Goal: Information Seeking & Learning: Compare options

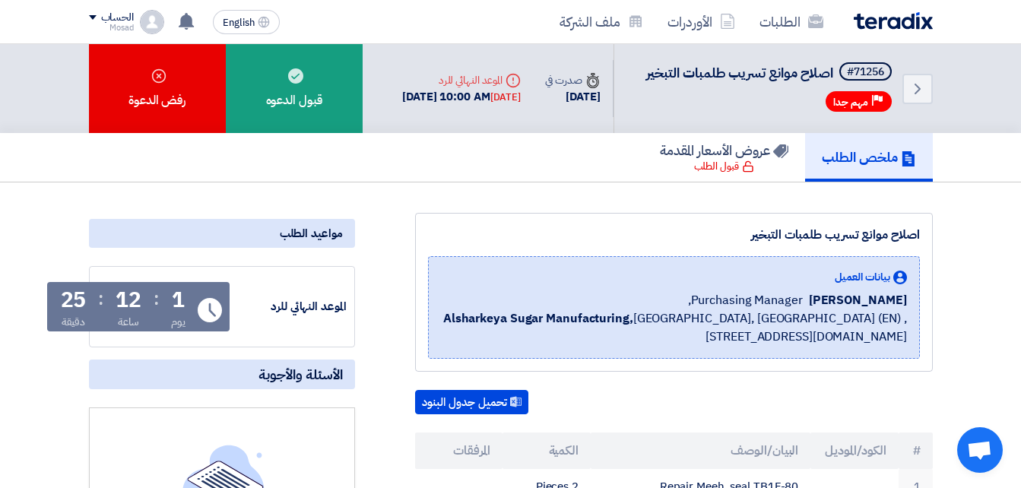
scroll to position [270, 0]
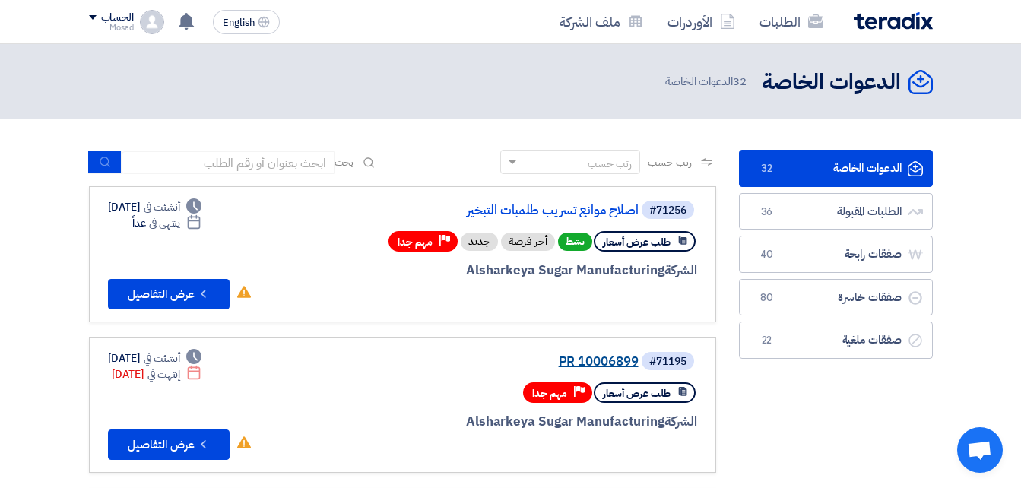
click at [597, 355] on link "PR 10006899" at bounding box center [486, 362] width 304 height 14
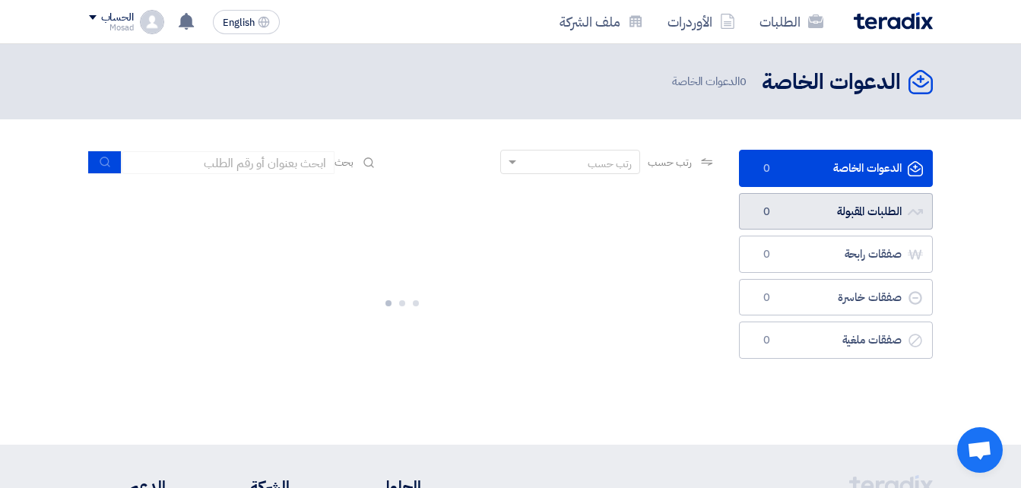
click at [809, 211] on link "الطلبات المقبولة الطلبات المقبولة 0" at bounding box center [836, 211] width 194 height 37
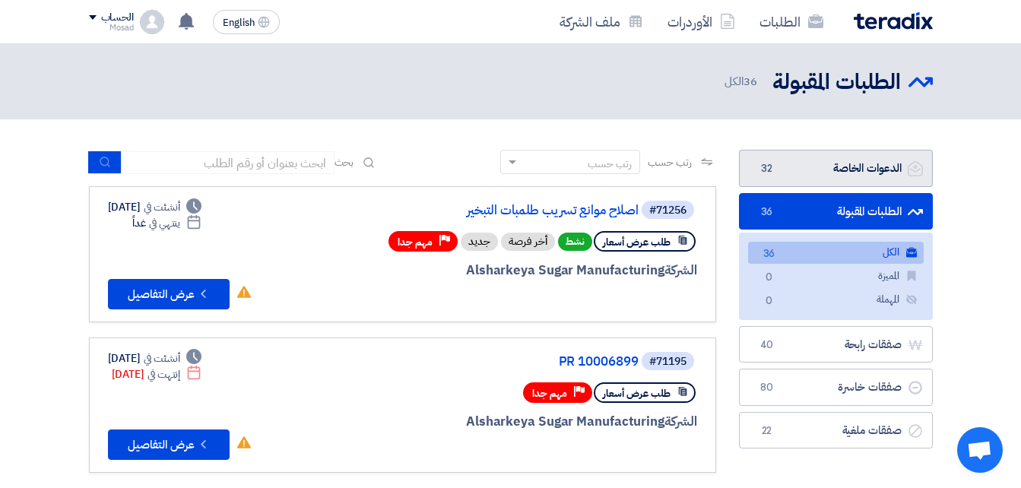
click at [808, 163] on link "الدعوات الخاصة الدعوات الخاصة 32" at bounding box center [836, 168] width 194 height 37
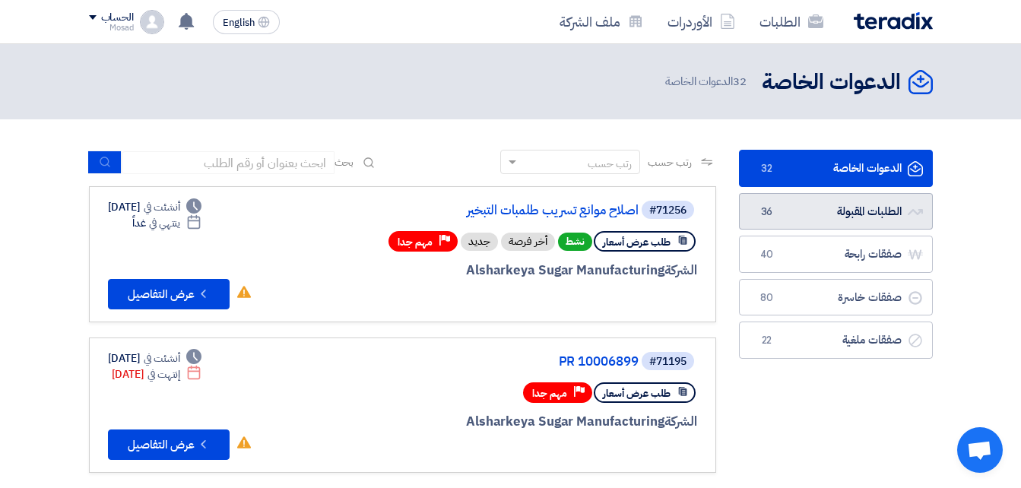
click at [848, 204] on link "الطلبات المقبولة الطلبات المقبولة 36" at bounding box center [836, 211] width 194 height 37
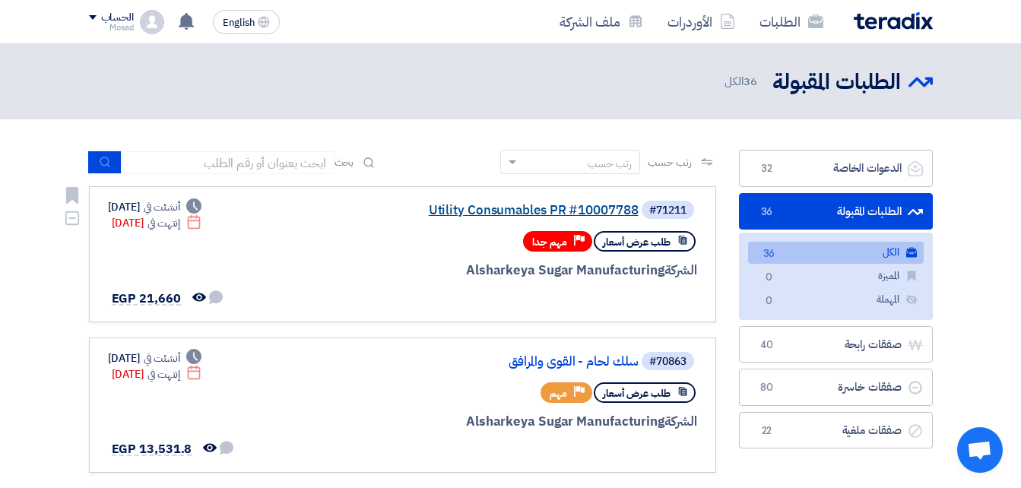
click at [604, 213] on link "Utility Consumables PR #10007788" at bounding box center [486, 211] width 304 height 14
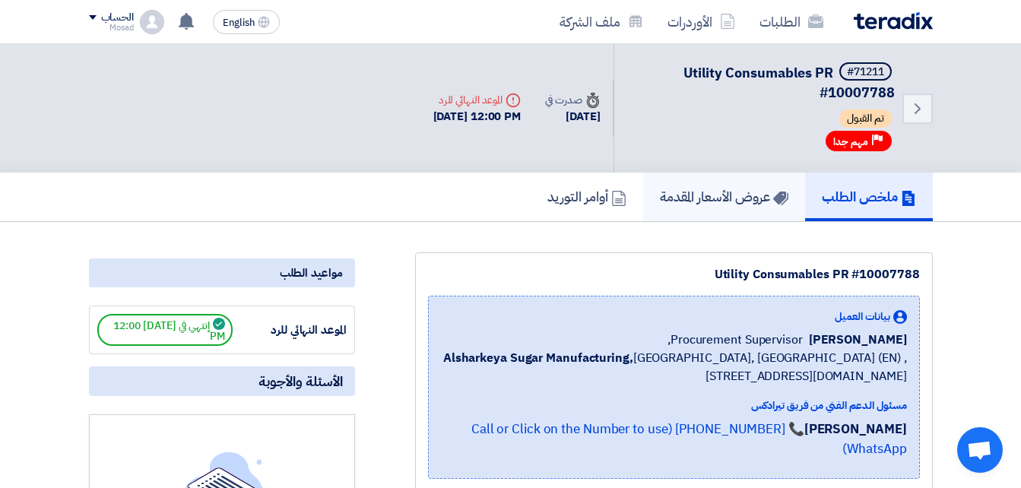
click at [706, 195] on h5 "عروض الأسعار المقدمة" at bounding box center [724, 196] width 128 height 17
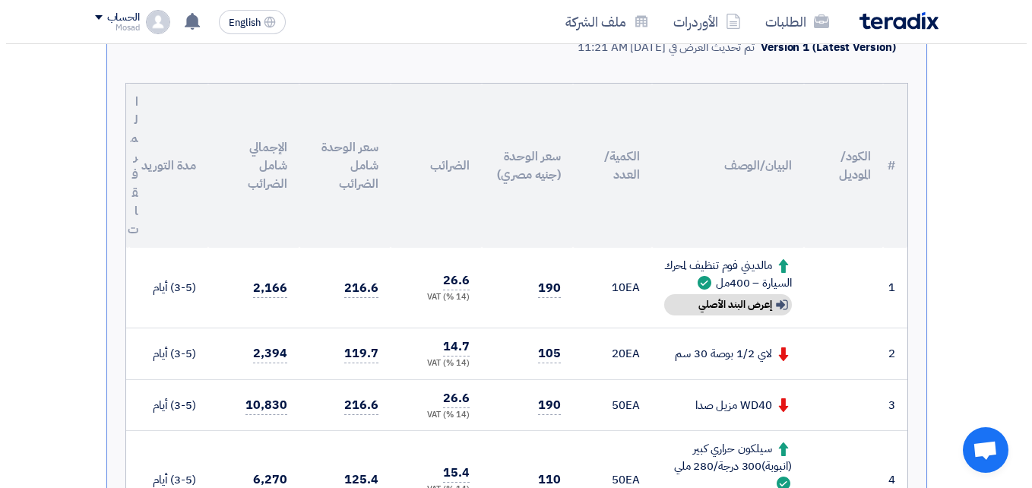
scroll to position [380, 0]
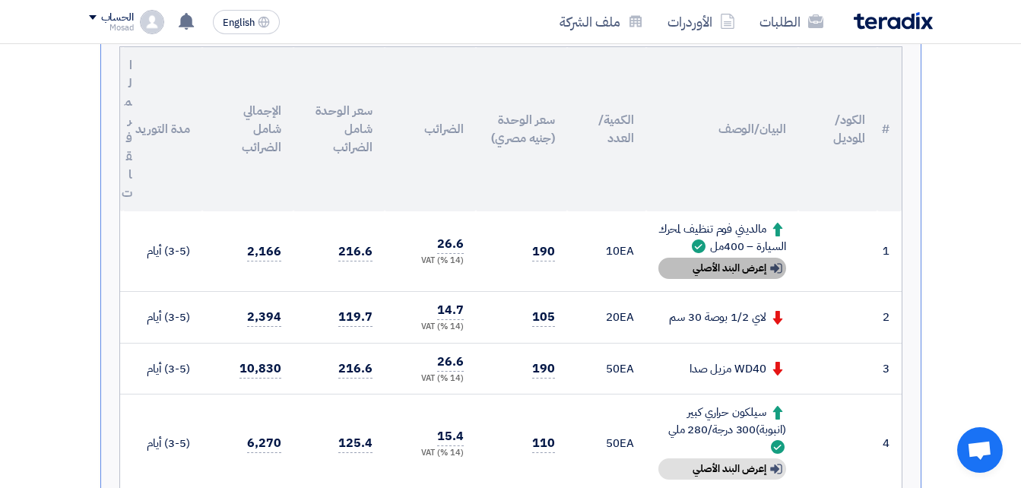
click at [761, 268] on div "Show details إعرض البند الأصلي" at bounding box center [722, 268] width 128 height 21
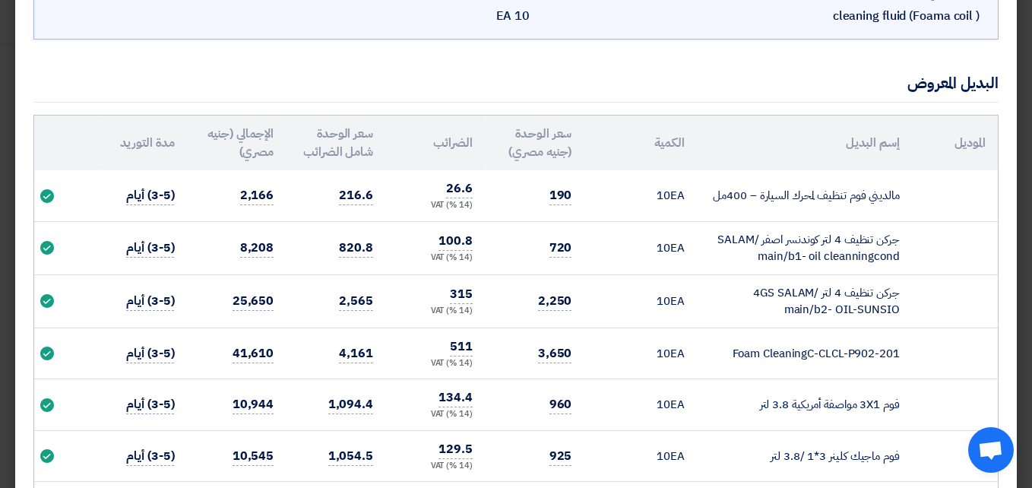
scroll to position [228, 0]
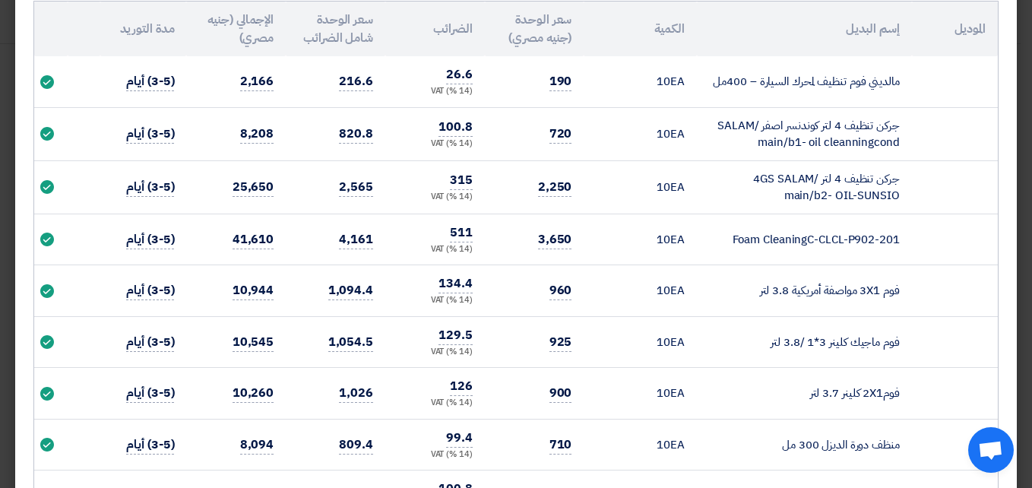
drag, startPoint x: 711, startPoint y: 84, endPoint x: 911, endPoint y: 79, distance: 200.7
click at [911, 79] on td "مالديني فوم تنظيف لمحرك السيارة – 400مل" at bounding box center [804, 81] width 215 height 51
drag, startPoint x: 911, startPoint y: 79, endPoint x: 874, endPoint y: 84, distance: 37.6
copy td "مالديني فوم تنظيف لمحرك السيارة – 400مل"
drag, startPoint x: 755, startPoint y: 144, endPoint x: 903, endPoint y: 129, distance: 149.0
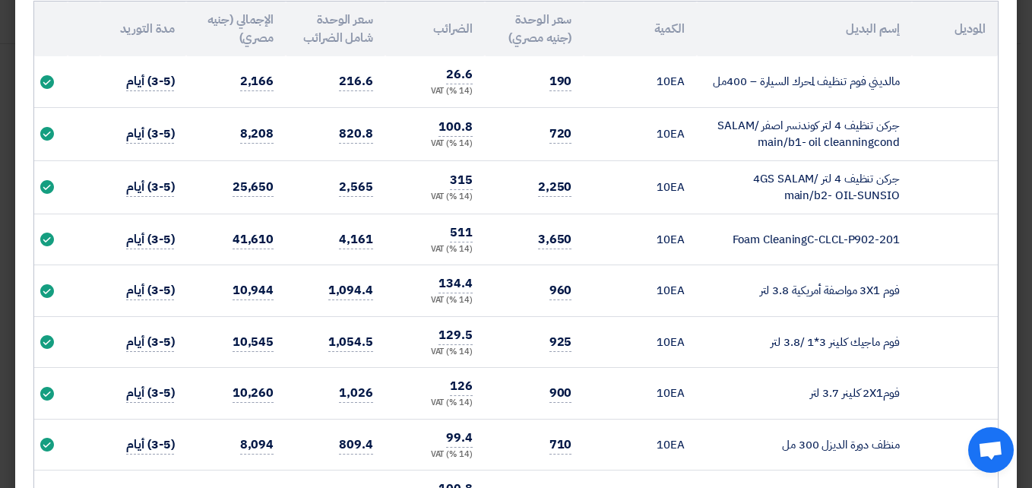
click at [903, 129] on td "جركن تنظيف 4 لتر كوندنسر اصفر SALAM/ main/b1- oil cleanningcond" at bounding box center [804, 133] width 215 height 53
drag, startPoint x: 903, startPoint y: 129, endPoint x: 876, endPoint y: 127, distance: 26.7
copy td "جركن تنظيف 4 لتر كوندنسر اصفر SALAM/ main/b1- oil cleanningcond"
drag, startPoint x: 754, startPoint y: 178, endPoint x: 780, endPoint y: 175, distance: 26.0
click at [780, 175] on td "جركن تنظيف 4 لتر 4GS SALAM/ main/b2- OIL-SUNSIO" at bounding box center [804, 186] width 215 height 53
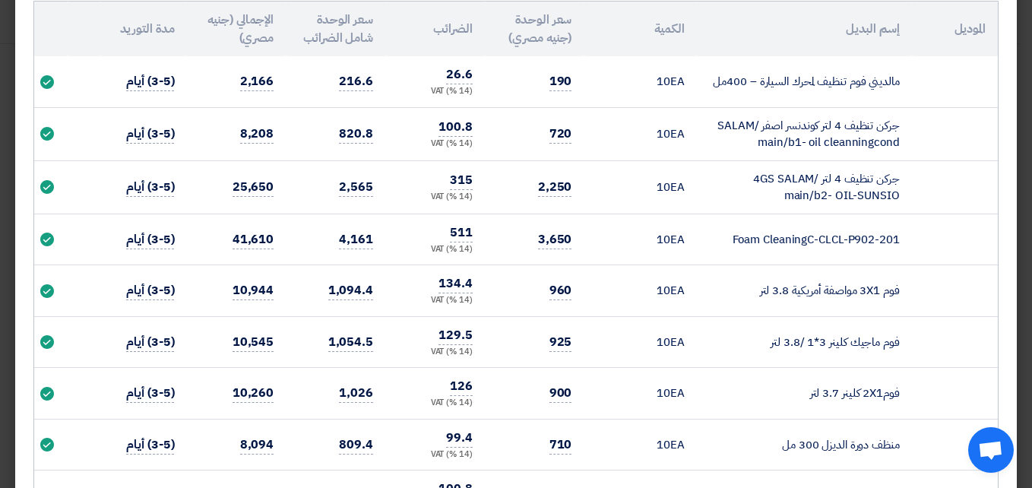
drag, startPoint x: 780, startPoint y: 175, endPoint x: 778, endPoint y: 199, distance: 24.4
click at [778, 199] on td "جركن تنظيف 4 لتر 4GS SALAM/ main/b2- OIL-SUNSIO" at bounding box center [804, 186] width 215 height 53
drag, startPoint x: 777, startPoint y: 194, endPoint x: 906, endPoint y: 173, distance: 130.8
click at [906, 173] on td "جركن تنظيف 4 لتر 4GS SALAM/ main/b2- OIL-SUNSIO" at bounding box center [804, 186] width 215 height 53
drag, startPoint x: 906, startPoint y: 173, endPoint x: 860, endPoint y: 186, distance: 47.4
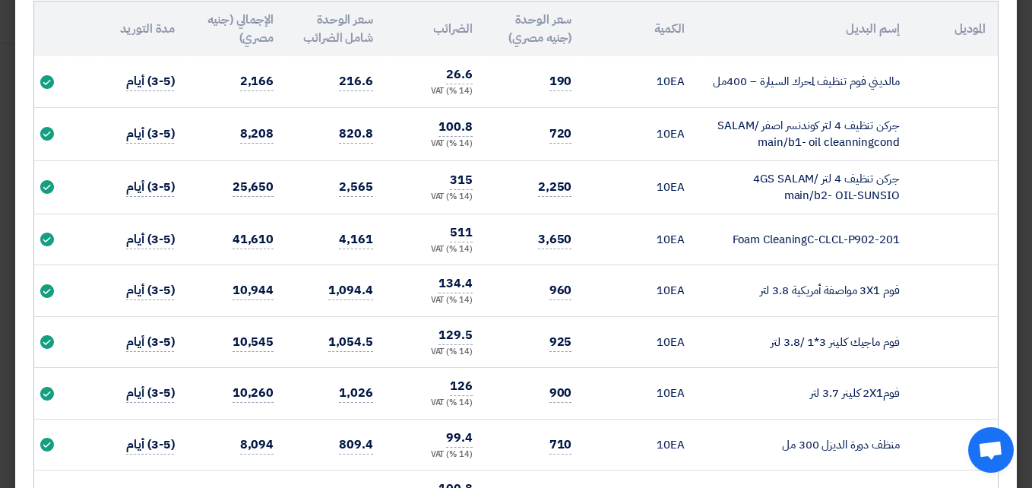
copy td "جركن تنظيف 4 لتر 4GS SALAM/ main/b2- OIL-SUNSIO"
drag, startPoint x: 726, startPoint y: 239, endPoint x: 904, endPoint y: 239, distance: 177.9
click at [904, 239] on td "Foam CleaningC-CLCL-P902-201" at bounding box center [804, 240] width 215 height 52
drag, startPoint x: 904, startPoint y: 239, endPoint x: 873, endPoint y: 242, distance: 30.5
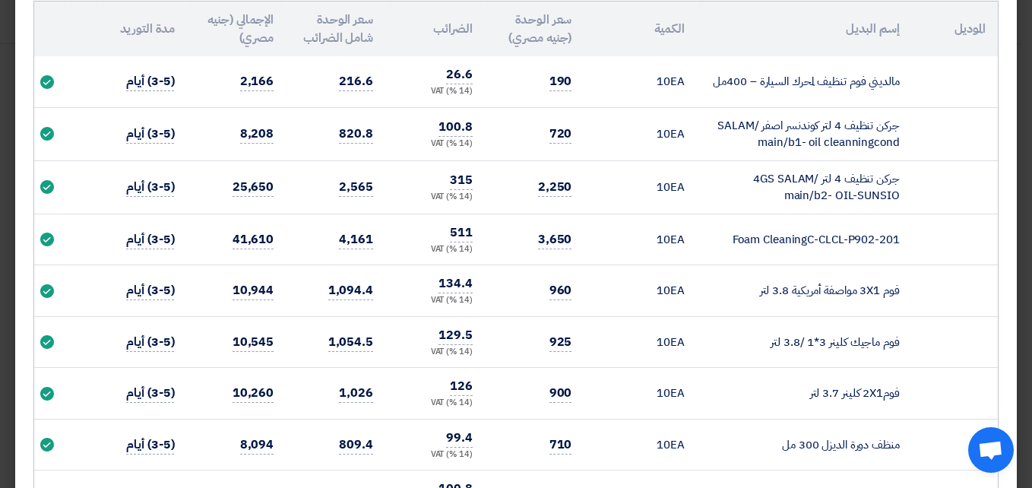
copy td "Foam CleaningC-CLCL-P902-201"
drag, startPoint x: 745, startPoint y: 291, endPoint x: 907, endPoint y: 291, distance: 161.9
click at [907, 291] on td "فوم 3X1 مواصفة أمريكية 3.8 لتر" at bounding box center [804, 291] width 215 height 52
drag, startPoint x: 907, startPoint y: 291, endPoint x: 878, endPoint y: 293, distance: 28.9
copy td "فوم 3X1 مواصفة أمريكية 3.8 لتر"
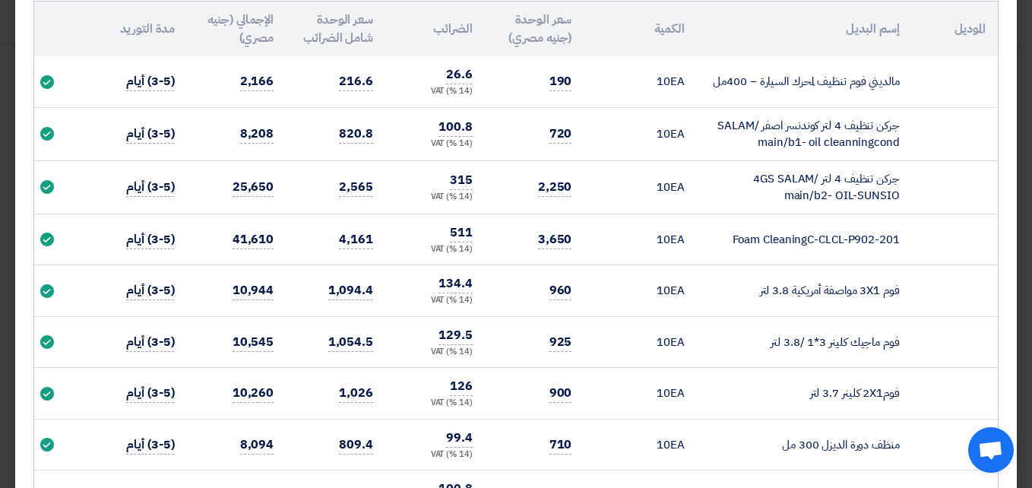
drag, startPoint x: 760, startPoint y: 337, endPoint x: 1001, endPoint y: 333, distance: 241.0
click at [1001, 333] on div "البند الأصلي cleaning fluid (Foama coil ) الموديل الكمية 10 EA البديل المعروض ا…" at bounding box center [516, 206] width 1002 height 729
click at [752, 353] on td "فوم ماجيك كلينر 3*1 /3.8 لتر" at bounding box center [804, 342] width 215 height 52
drag, startPoint x: 753, startPoint y: 339, endPoint x: 909, endPoint y: 341, distance: 155.8
click at [909, 341] on td "فوم ماجيك كلينر 3*1 /3.8 لتر" at bounding box center [804, 342] width 215 height 52
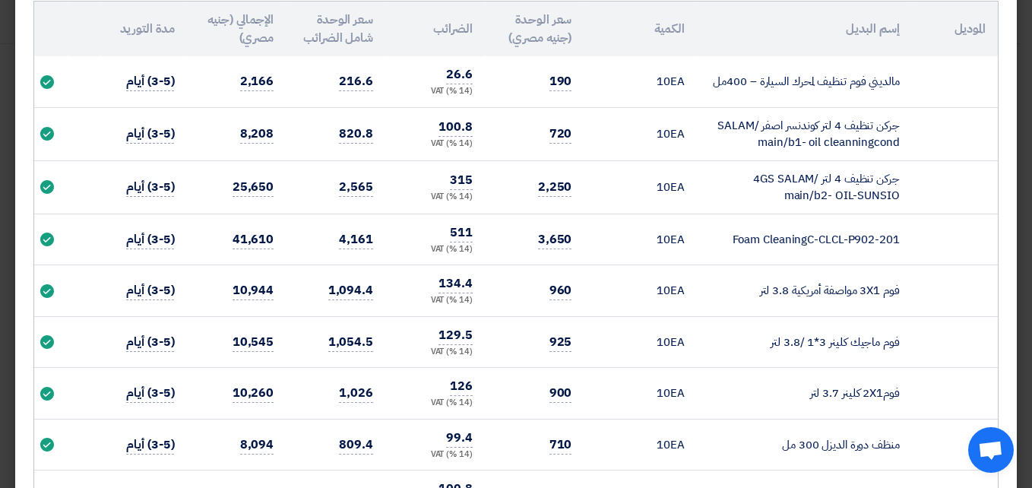
drag, startPoint x: 907, startPoint y: 338, endPoint x: 886, endPoint y: 342, distance: 21.6
copy td "فوم ماجيك كلينر 3*1 /3.8 لتر"
drag, startPoint x: 745, startPoint y: 290, endPoint x: 928, endPoint y: 284, distance: 183.3
click at [928, 284] on tr "فوم 3X1 مواصفة أمريكية 3.8 لتر 10 EA 960 134.4 (14 %) VAT 1,094.4 10,944 (3-5) …" at bounding box center [516, 291] width 964 height 52
drag, startPoint x: 928, startPoint y: 284, endPoint x: 889, endPoint y: 290, distance: 39.4
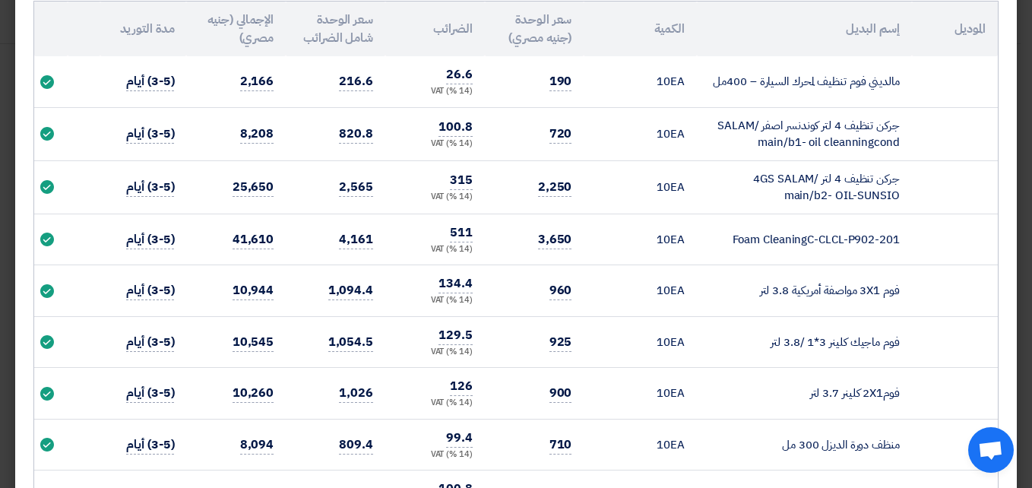
copy tr "فوم 3X1 مواصفة أمريكية 3.8 لتر"
drag, startPoint x: 765, startPoint y: 338, endPoint x: 905, endPoint y: 340, distance: 140.6
click at [905, 340] on td "فوم ماجيك كلينر 3*1 /3.8 لتر" at bounding box center [804, 342] width 215 height 52
drag, startPoint x: 905, startPoint y: 340, endPoint x: 879, endPoint y: 341, distance: 25.9
copy td "فوم ماجيك كلينر 3*1 /3.8 لتر"
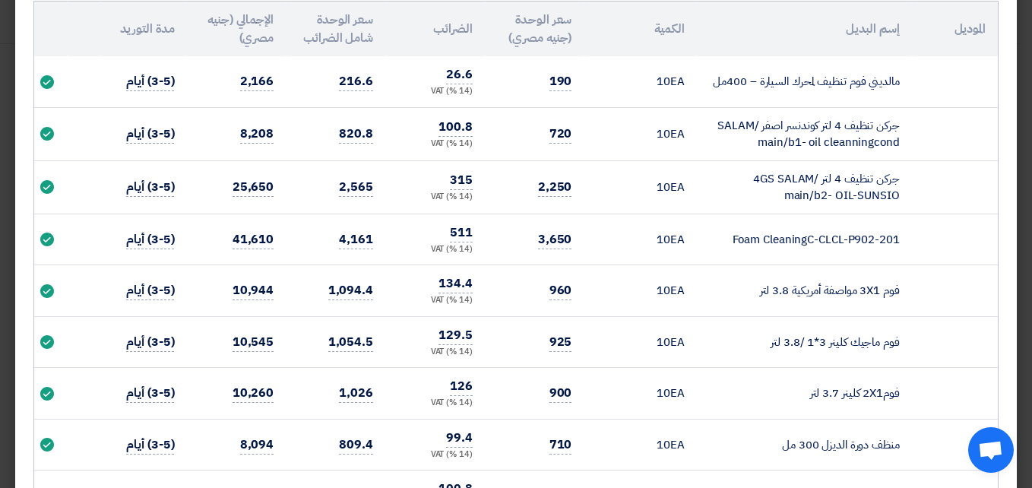
drag, startPoint x: 769, startPoint y: 389, endPoint x: 906, endPoint y: 396, distance: 137.0
click at [906, 396] on td "فوم2X1 كلينر 3.7 لتر" at bounding box center [804, 394] width 215 height 52
drag, startPoint x: 906, startPoint y: 396, endPoint x: 870, endPoint y: 394, distance: 36.6
copy td "فوم2X1 كلينر 3.7 لتر"
drag, startPoint x: 765, startPoint y: 443, endPoint x: 913, endPoint y: 442, distance: 148.2
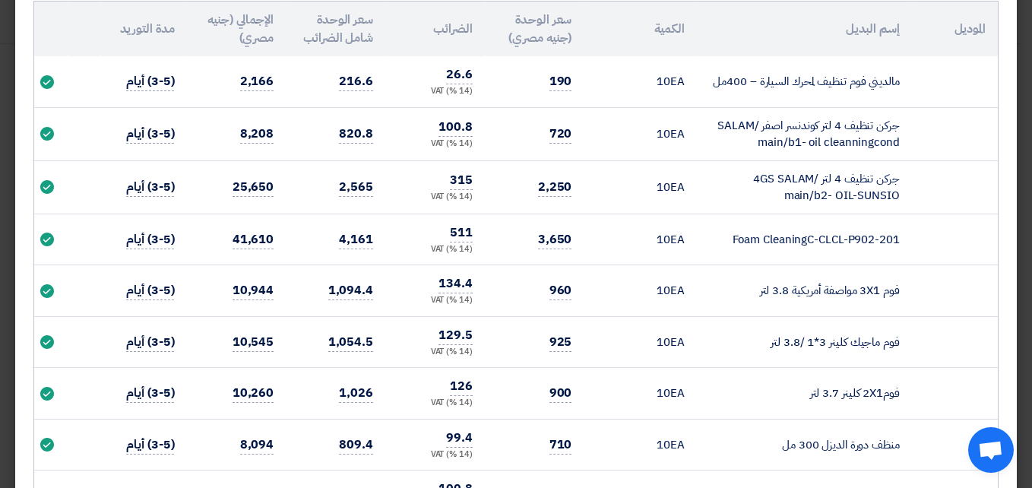
click at [912, 442] on td "منظف دورة الديزل 300 مل" at bounding box center [804, 445] width 215 height 52
drag, startPoint x: 913, startPoint y: 442, endPoint x: 862, endPoint y: 440, distance: 51.0
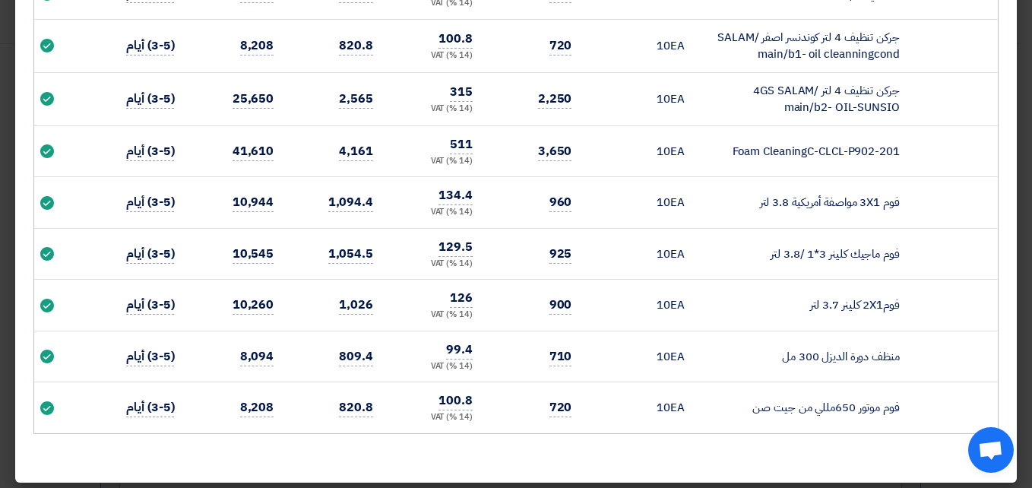
scroll to position [324, 0]
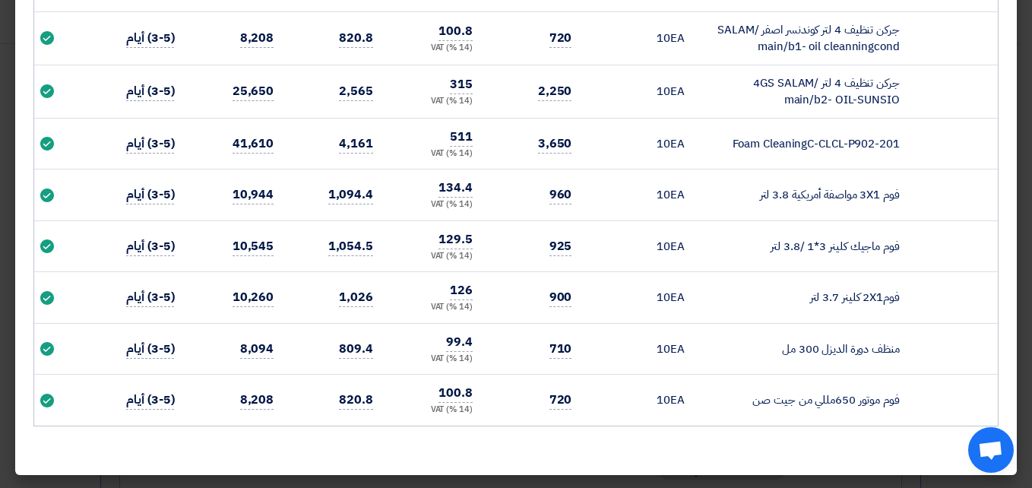
drag, startPoint x: 733, startPoint y: 407, endPoint x: 909, endPoint y: 401, distance: 176.4
click at [909, 401] on td "فوم موتور 650مللي من جيت صن" at bounding box center [804, 400] width 215 height 51
drag, startPoint x: 908, startPoint y: 401, endPoint x: 884, endPoint y: 395, distance: 25.1
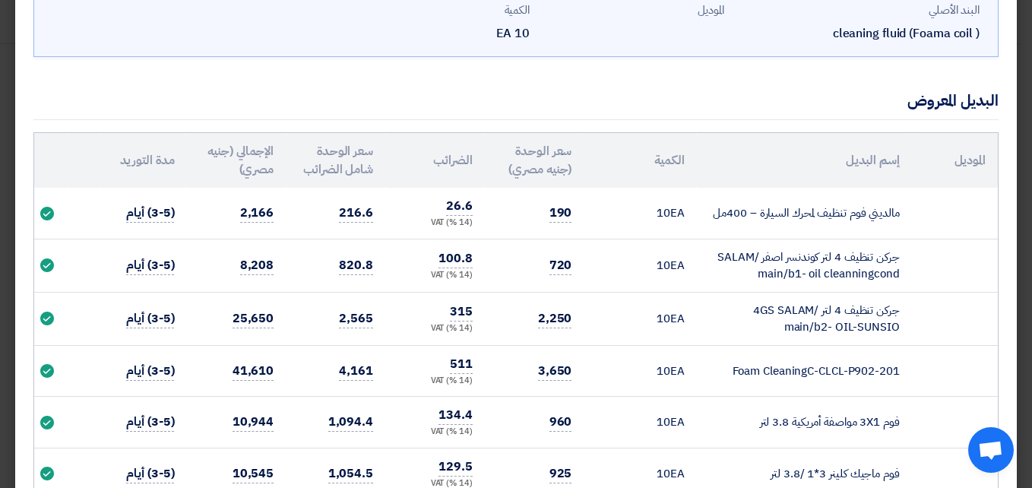
scroll to position [0, 0]
